Goal: Task Accomplishment & Management: Use online tool/utility

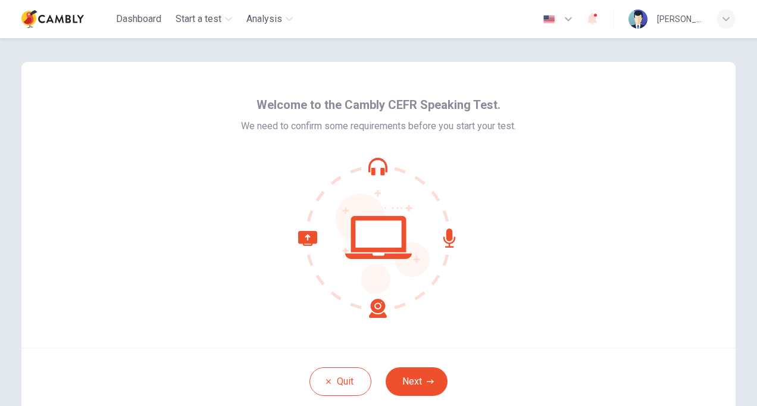
click at [726, 18] on icon "button" at bounding box center [725, 18] width 7 height 7
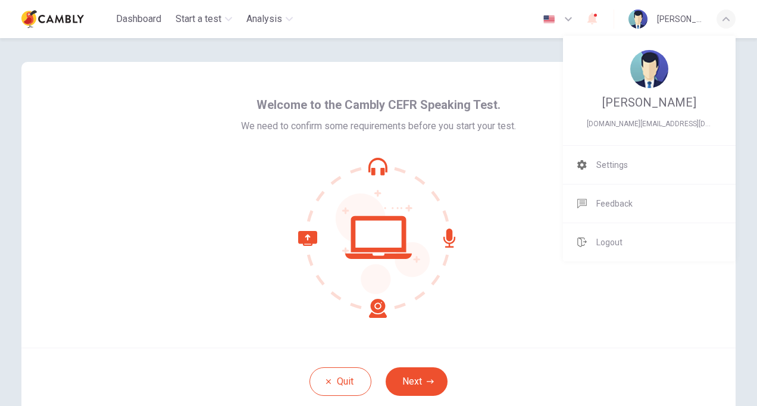
click at [625, 318] on div at bounding box center [378, 203] width 757 height 406
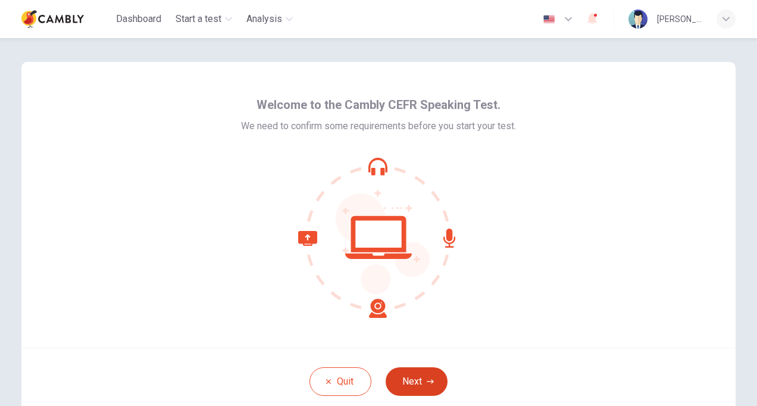
click at [427, 381] on icon "button" at bounding box center [430, 381] width 7 height 4
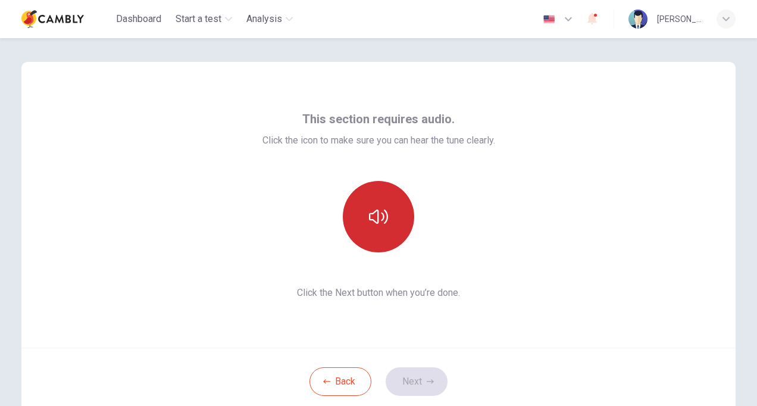
click at [374, 217] on icon "button" at bounding box center [378, 216] width 19 height 19
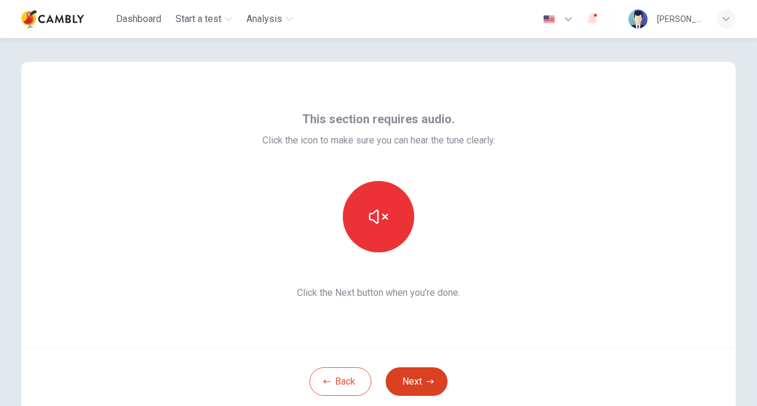
click at [427, 382] on icon "button" at bounding box center [430, 381] width 7 height 7
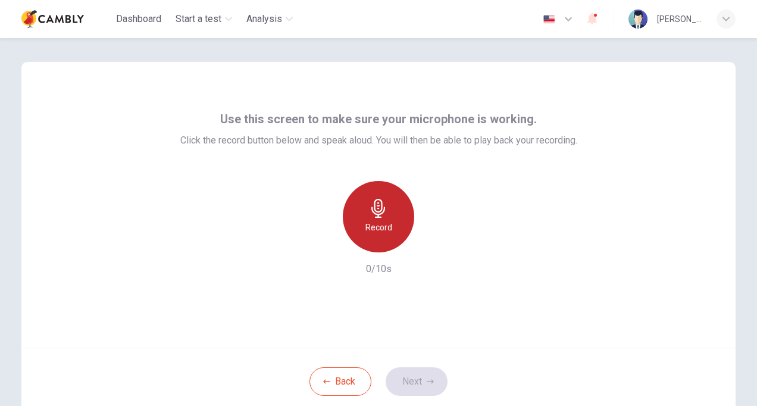
click at [378, 224] on h6 "Record" at bounding box center [378, 227] width 27 height 14
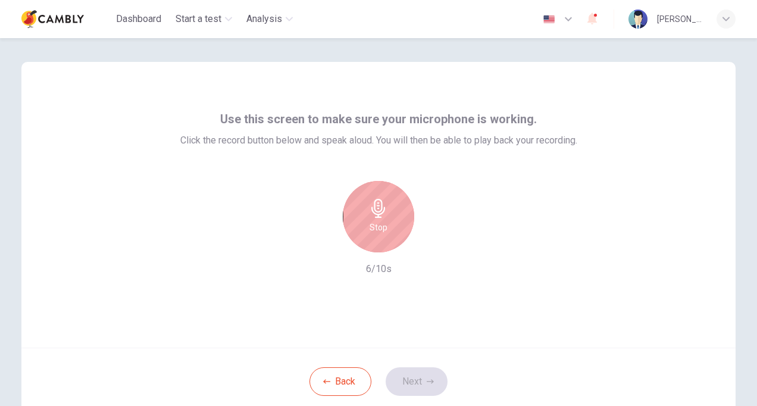
click at [379, 217] on icon "button" at bounding box center [378, 208] width 19 height 19
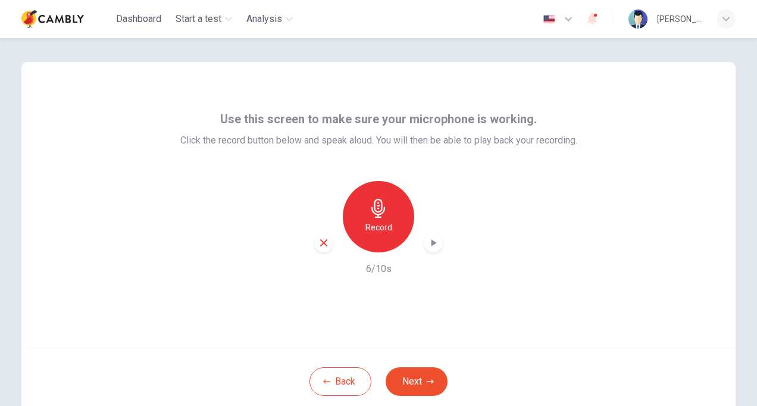
click at [433, 243] on icon "button" at bounding box center [433, 243] width 12 height 12
click at [427, 381] on icon "button" at bounding box center [430, 381] width 7 height 4
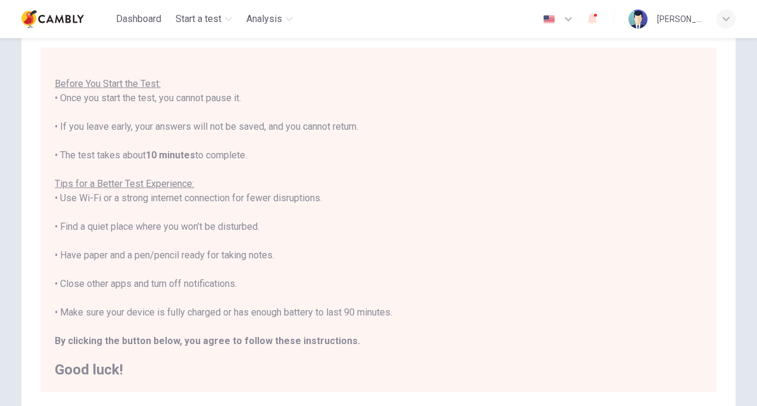
scroll to position [82, 0]
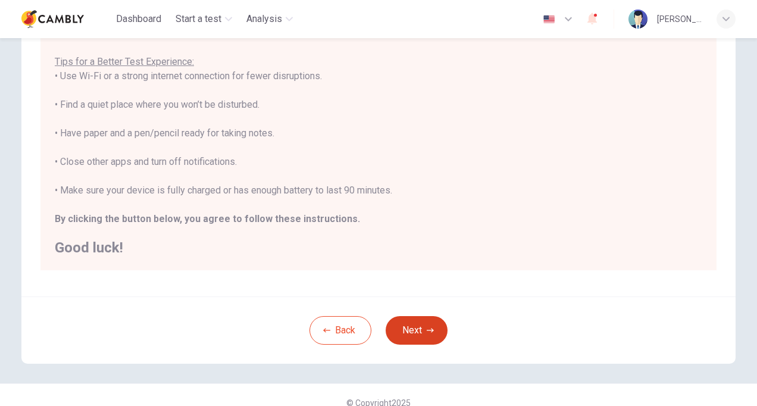
click at [427, 330] on icon "button" at bounding box center [430, 330] width 7 height 4
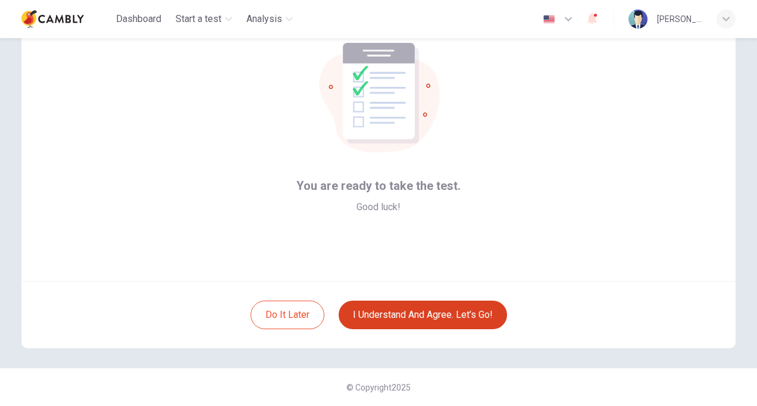
scroll to position [59, 0]
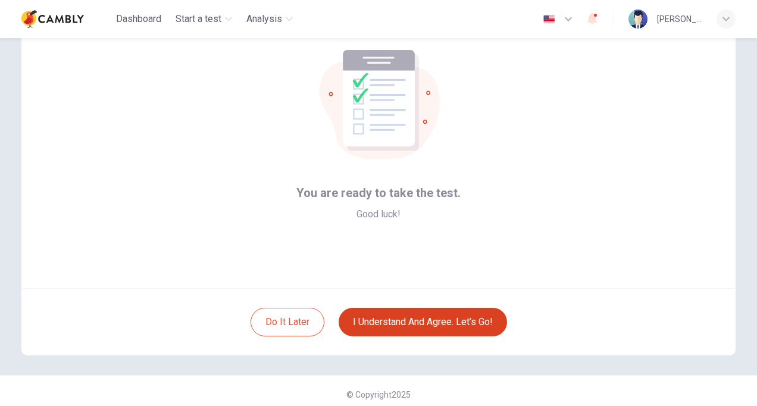
click at [468, 330] on button "I understand and agree. Let’s go!" at bounding box center [422, 322] width 168 height 29
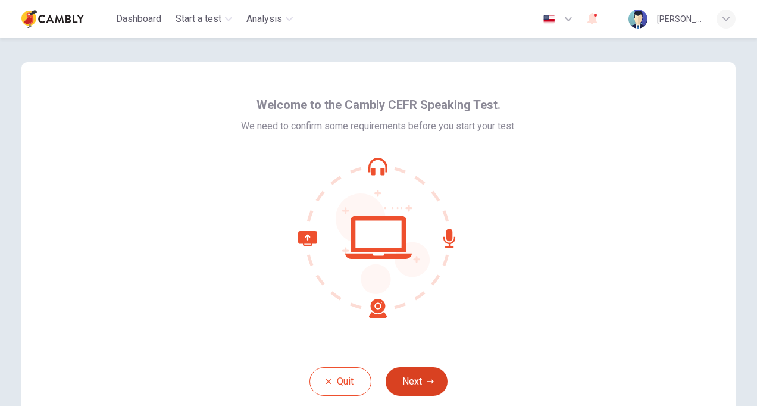
click at [427, 381] on icon "button" at bounding box center [430, 381] width 7 height 4
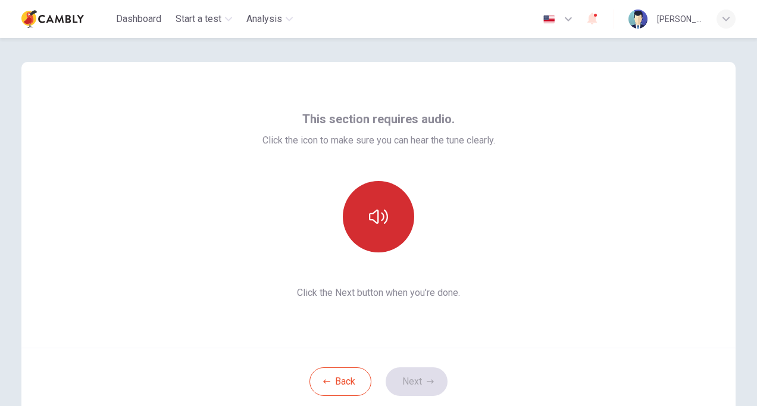
click at [382, 222] on icon "button" at bounding box center [378, 216] width 19 height 14
click at [427, 381] on icon "button" at bounding box center [430, 381] width 7 height 4
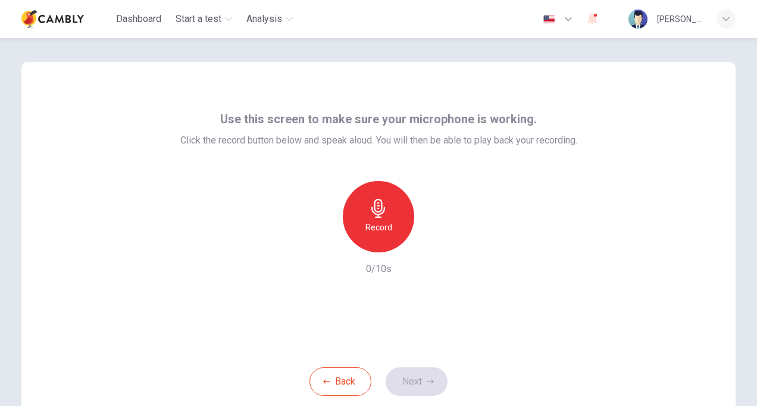
click at [372, 224] on h6 "Record" at bounding box center [378, 227] width 27 height 14
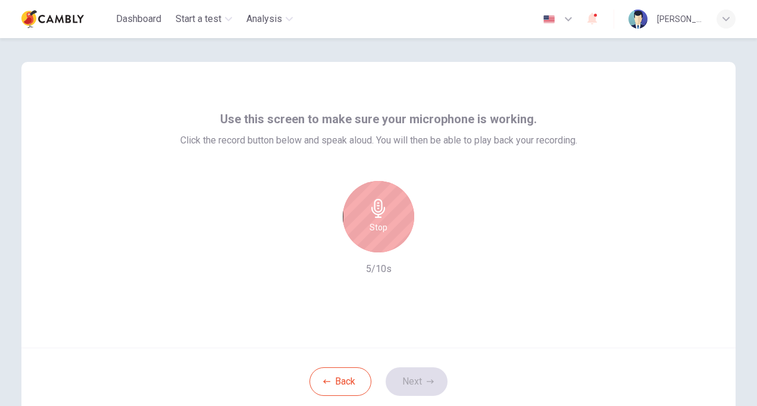
click at [372, 217] on icon "button" at bounding box center [378, 208] width 14 height 19
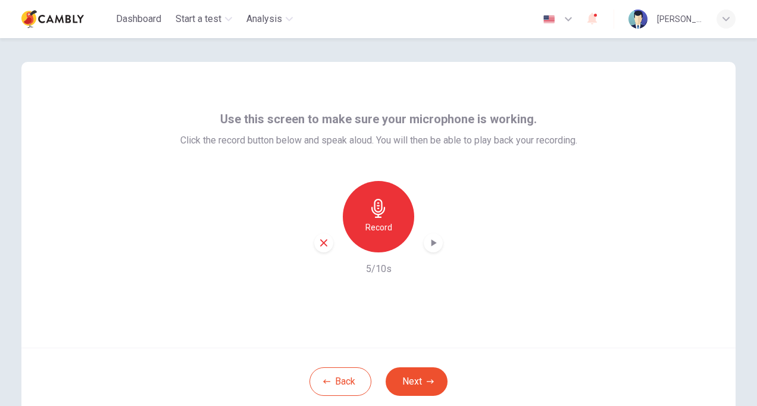
click at [431, 245] on icon "button" at bounding box center [433, 243] width 12 height 12
click at [427, 381] on icon "button" at bounding box center [430, 381] width 7 height 4
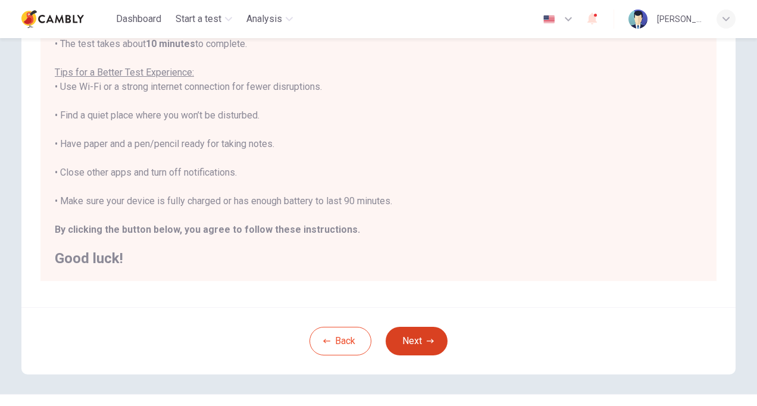
scroll to position [218, 0]
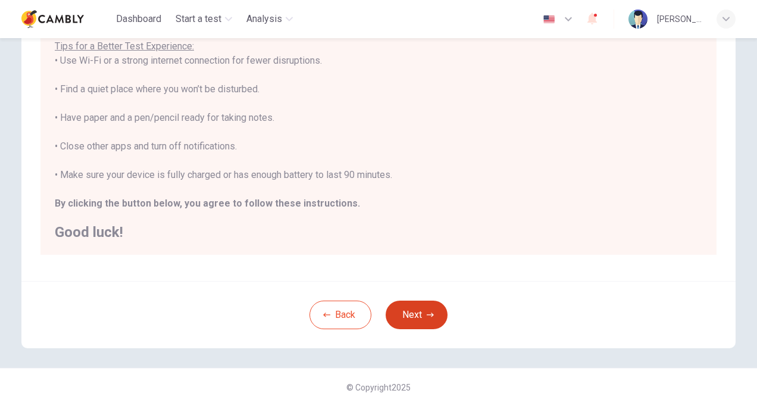
click at [427, 313] on icon "button" at bounding box center [430, 314] width 7 height 7
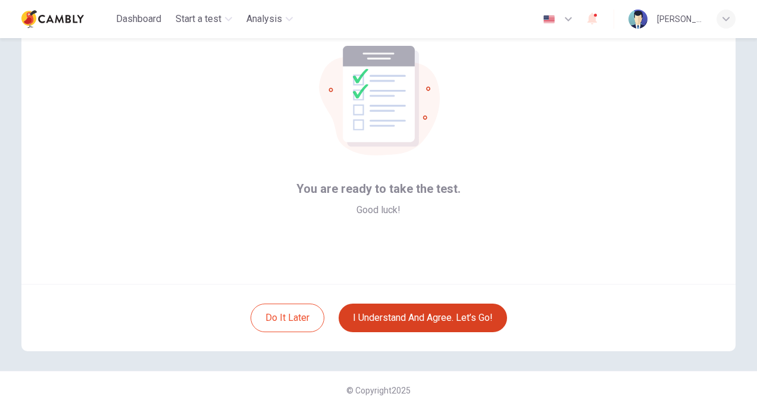
scroll to position [64, 0]
click at [460, 321] on button "I understand and agree. Let’s go!" at bounding box center [422, 317] width 168 height 29
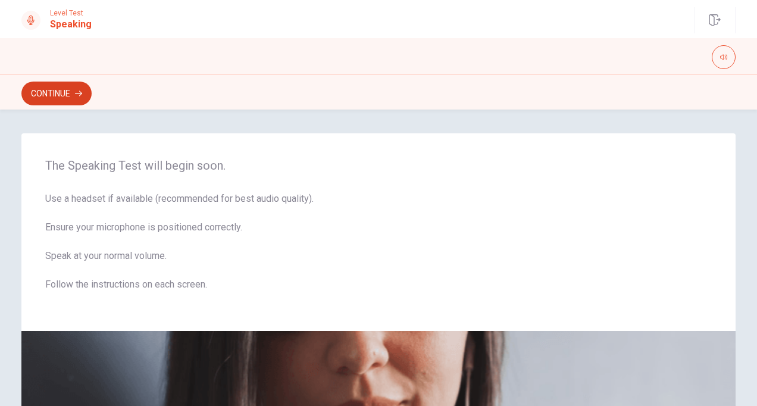
click at [51, 93] on button "Continue" at bounding box center [56, 93] width 70 height 24
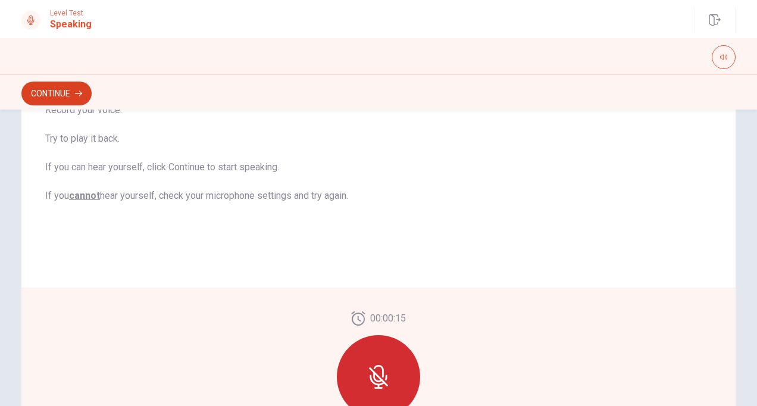
scroll to position [186, 0]
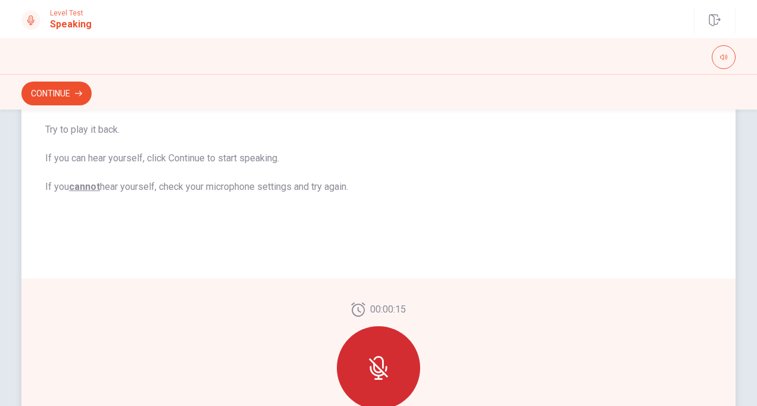
click at [375, 366] on icon at bounding box center [378, 367] width 19 height 19
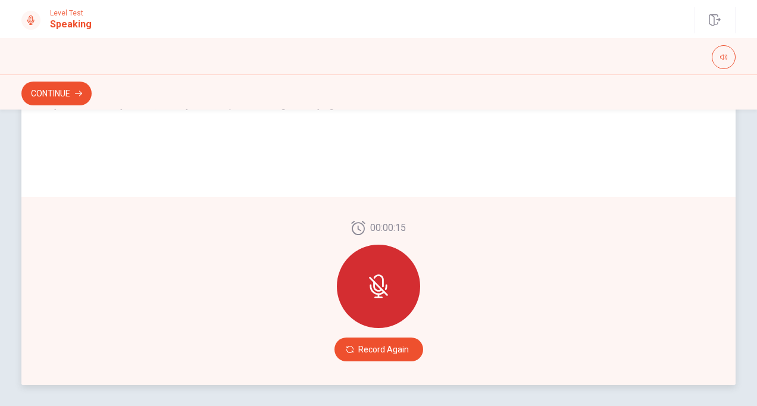
scroll to position [267, 0]
click at [376, 286] on icon at bounding box center [378, 286] width 19 height 19
click at [385, 287] on icon at bounding box center [386, 286] width 2 height 5
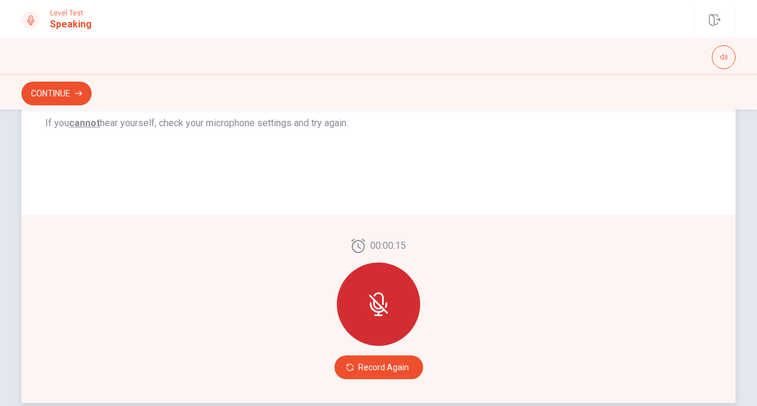
scroll to position [250, 0]
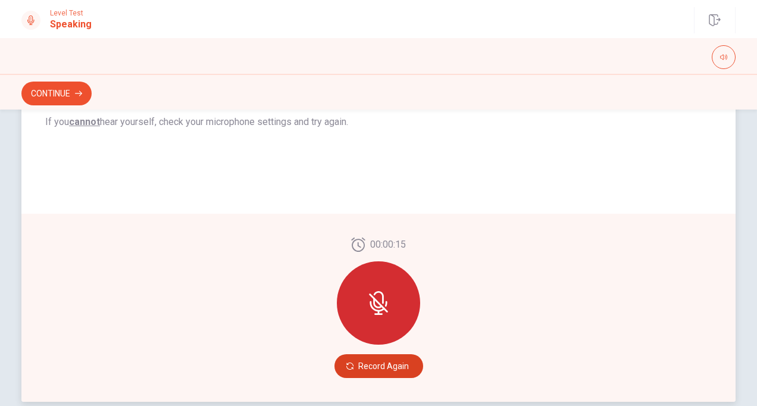
click at [399, 372] on button "Record Again" at bounding box center [378, 366] width 89 height 24
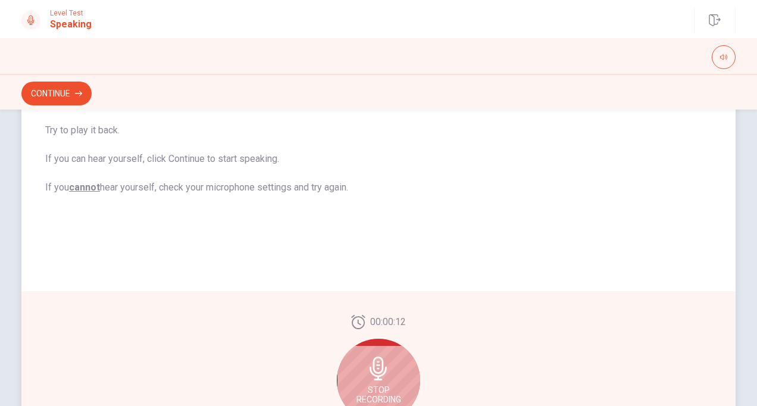
scroll to position [195, 0]
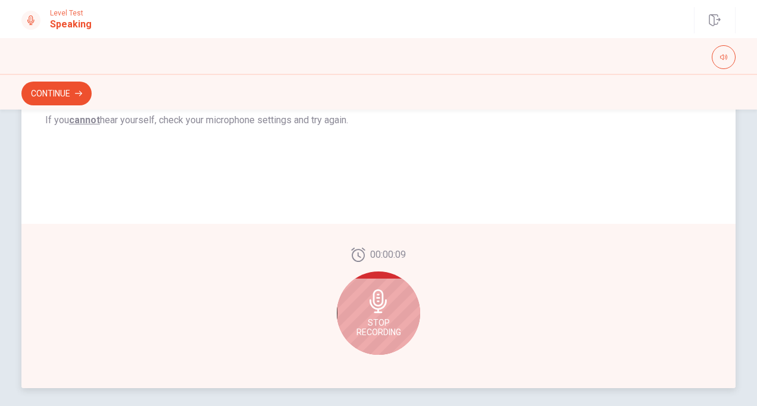
click at [378, 320] on span "Stop Recording" at bounding box center [378, 327] width 45 height 19
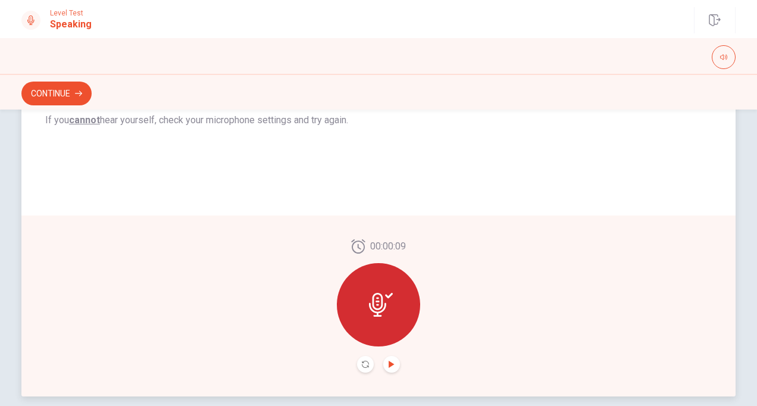
click at [389, 365] on icon "Play Audio" at bounding box center [390, 363] width 5 height 7
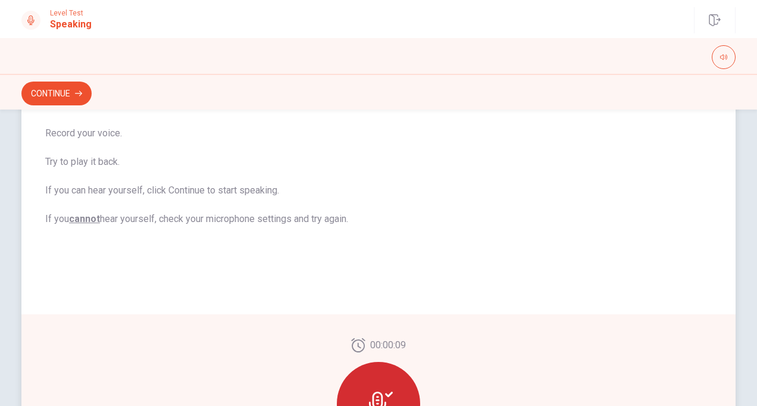
scroll to position [148, 0]
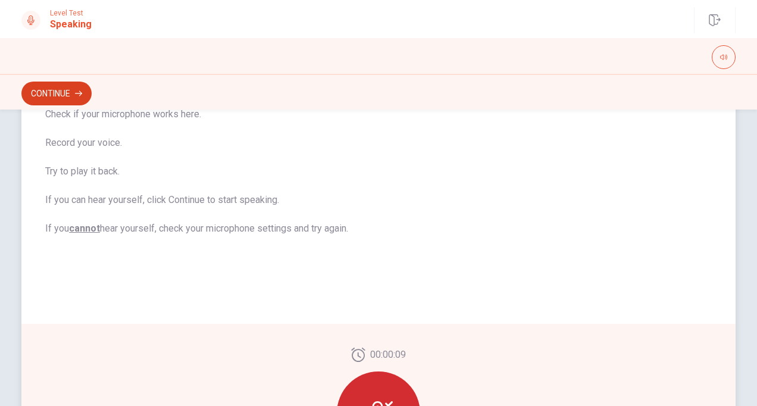
click at [54, 94] on button "Continue" at bounding box center [56, 93] width 70 height 24
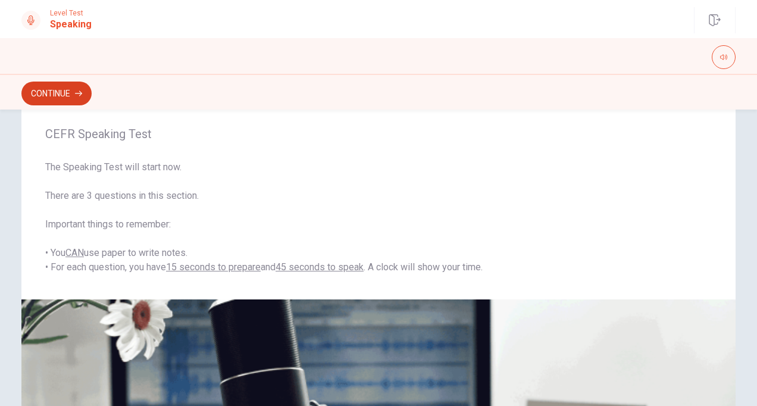
scroll to position [33, 0]
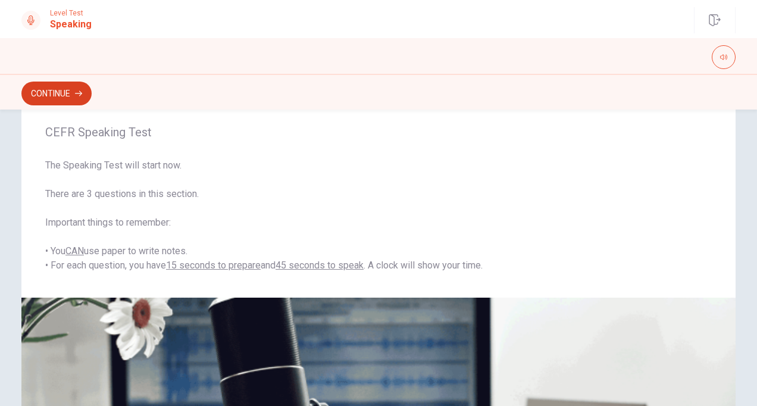
click at [48, 92] on button "Continue" at bounding box center [56, 93] width 70 height 24
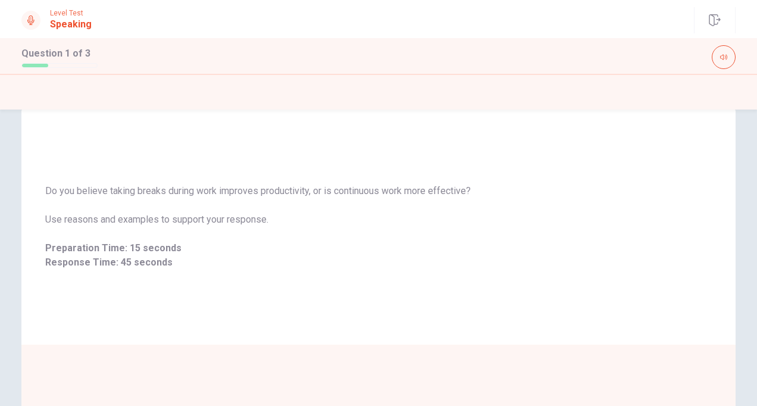
scroll to position [22, 0]
click at [461, 197] on span "Do you believe taking breaks during work improves productivity, or is continuou…" at bounding box center [378, 193] width 666 height 14
click at [467, 200] on span "Do you believe taking breaks during work improves productivity, or is continuou…" at bounding box center [378, 193] width 666 height 14
click at [469, 197] on span "Do you believe taking breaks during work improves productivity, or is continuou…" at bounding box center [378, 193] width 666 height 14
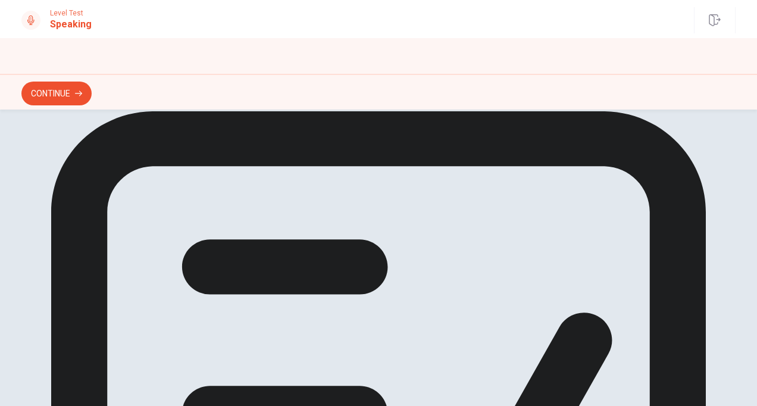
click at [57, 98] on button "Continue" at bounding box center [56, 93] width 70 height 24
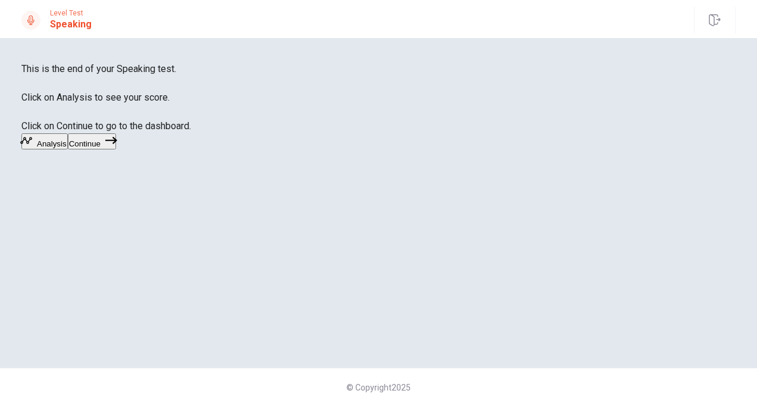
click at [32, 146] on icon "button" at bounding box center [26, 140] width 12 height 12
